Goal: Obtain resource: Download file/media

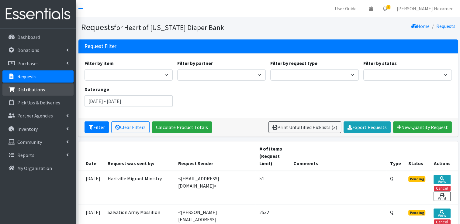
click at [40, 88] on p "Distributions" at bounding box center [31, 90] width 28 height 6
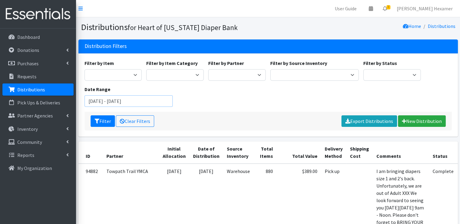
click at [97, 101] on input "June 13, 2025 - September 13, 2025" at bounding box center [129, 101] width 88 height 12
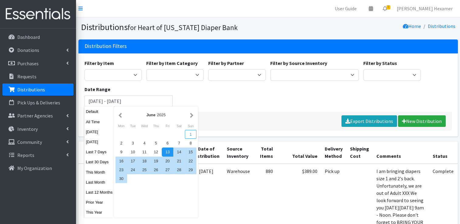
click at [191, 137] on div "1" at bounding box center [191, 134] width 12 height 9
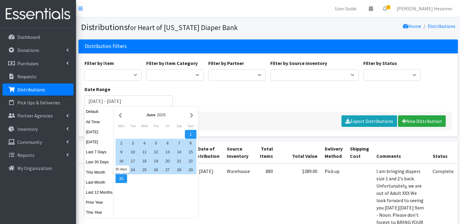
click at [119, 179] on div "30" at bounding box center [122, 179] width 12 height 9
type input "June 1, 2025 - June 30, 2025"
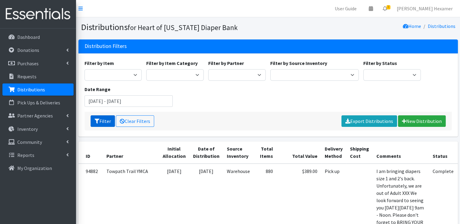
click at [108, 120] on button "Filter" at bounding box center [103, 122] width 24 height 12
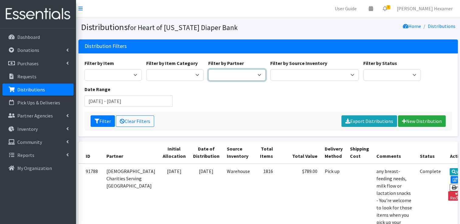
click at [234, 72] on select "Alliance Commons Belmont County Health Department Bridge Point Canal Fulton Spe…" at bounding box center [236, 75] width 57 height 12
select select "5532"
click at [208, 69] on select "Alliance Commons Belmont County Health Department Bridge Point Canal Fulton Spe…" at bounding box center [236, 75] width 57 height 12
click at [105, 120] on button "Filter" at bounding box center [103, 122] width 24 height 12
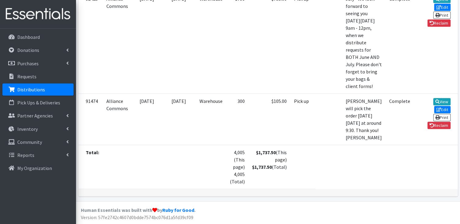
scroll to position [395, 0]
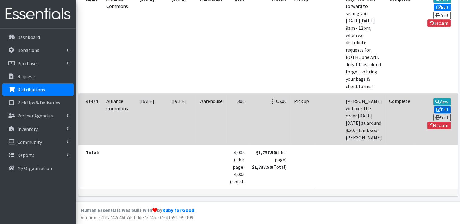
click at [434, 109] on link "Edit" at bounding box center [442, 109] width 16 height 7
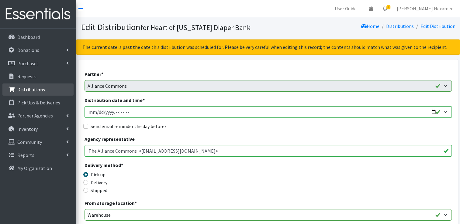
click at [26, 91] on p "Distributions" at bounding box center [31, 90] width 28 height 6
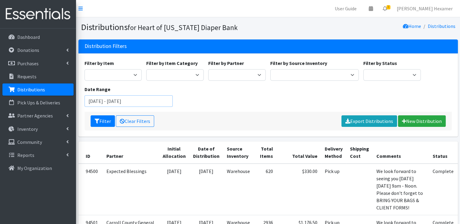
click at [166, 104] on input "[DATE] - [DATE]" at bounding box center [129, 101] width 88 height 12
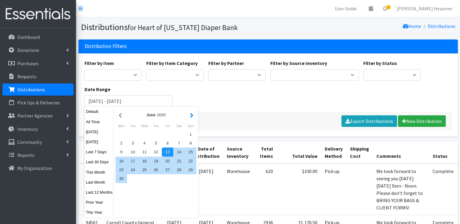
click at [189, 116] on button "button" at bounding box center [192, 115] width 6 height 8
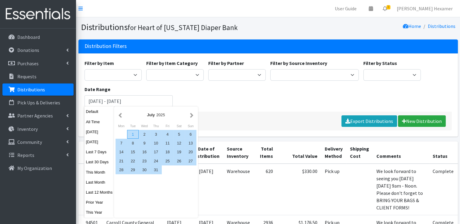
click at [133, 135] on div "1" at bounding box center [133, 134] width 12 height 9
click at [159, 171] on div "31" at bounding box center [156, 170] width 12 height 9
type input "July 1, 2025 - July 31, 2025"
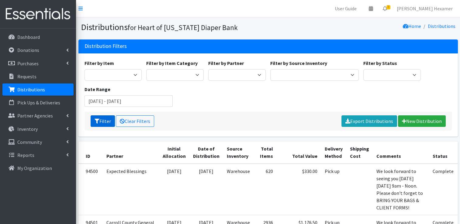
click at [101, 120] on button "Filter" at bounding box center [103, 122] width 24 height 12
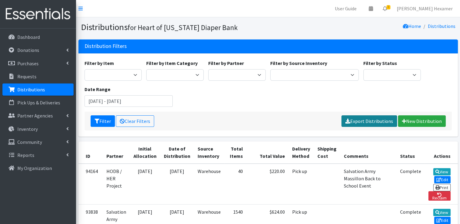
click at [358, 121] on link "Export Distributions" at bounding box center [369, 122] width 56 height 12
click at [302, 89] on div "Filter by Item Adult Large Adult Medium Adult Small Adult X Large Adult X-Small…" at bounding box center [268, 86] width 372 height 52
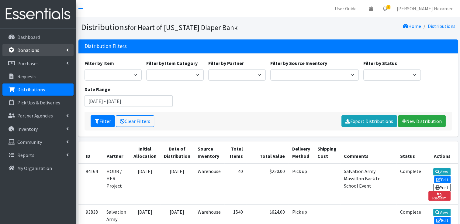
click at [17, 46] on link "Donations" at bounding box center [37, 50] width 71 height 12
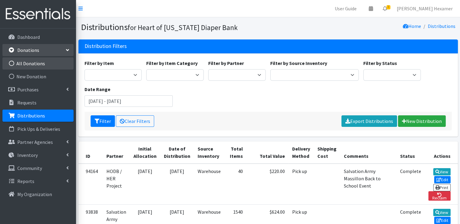
click at [19, 67] on link "All Donations" at bounding box center [37, 63] width 71 height 12
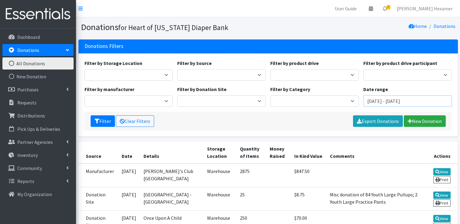
click at [405, 100] on input "[DATE] - [DATE]" at bounding box center [407, 101] width 88 height 12
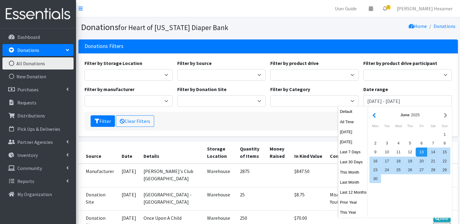
click at [375, 116] on button "button" at bounding box center [374, 115] width 6 height 8
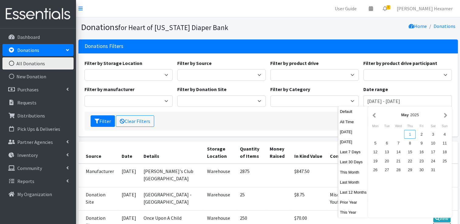
click at [410, 133] on div "1" at bounding box center [410, 134] width 12 height 9
click at [443, 118] on button "button" at bounding box center [445, 115] width 6 height 8
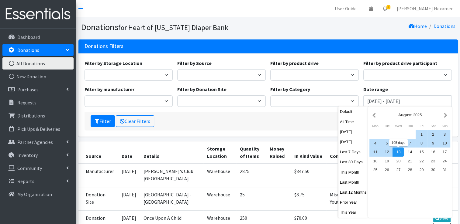
click at [397, 151] on div "13" at bounding box center [399, 152] width 12 height 9
type input "[DATE] - [DATE]"
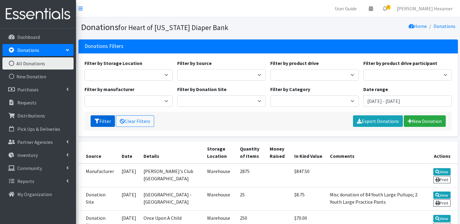
click at [100, 121] on button "Filter" at bounding box center [103, 122] width 24 height 12
click at [99, 120] on button "Filter" at bounding box center [103, 122] width 24 height 12
click at [370, 120] on link "Export Donations" at bounding box center [378, 122] width 50 height 12
